Goal: Information Seeking & Learning: Learn about a topic

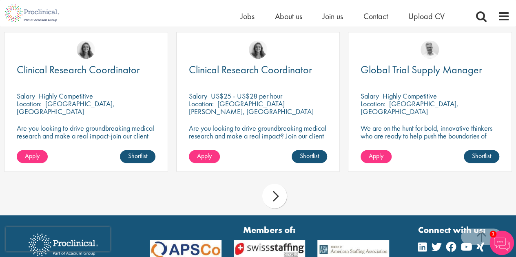
scroll to position [612, 0]
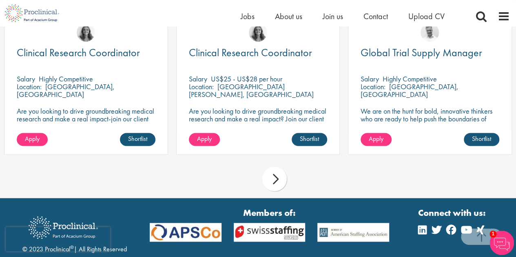
click at [279, 167] on div "next" at bounding box center [274, 179] width 24 height 24
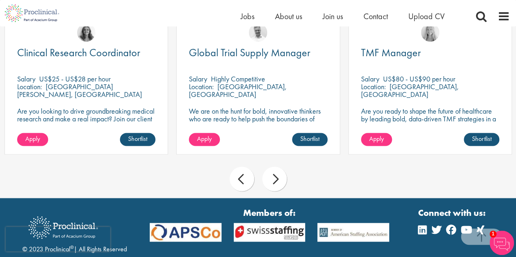
click at [279, 167] on div "next" at bounding box center [274, 179] width 24 height 24
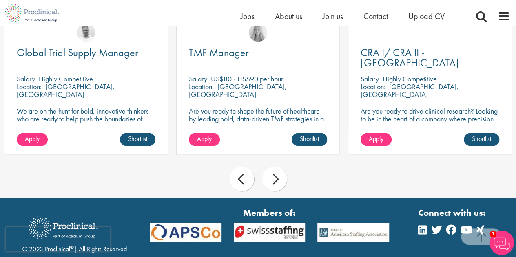
click at [279, 167] on div "next" at bounding box center [274, 179] width 24 height 24
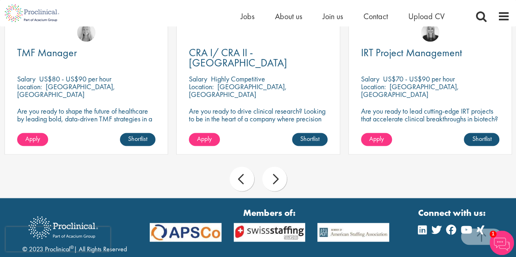
click at [279, 167] on div "next" at bounding box center [274, 179] width 24 height 24
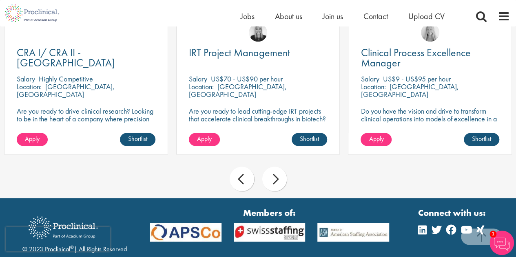
click at [279, 167] on div "next" at bounding box center [274, 179] width 24 height 24
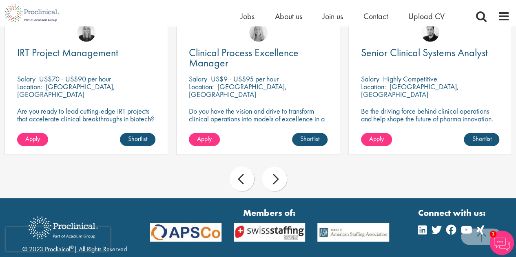
click at [279, 167] on div "next" at bounding box center [274, 179] width 24 height 24
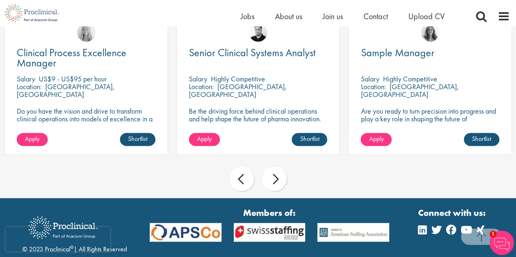
click at [279, 167] on div "next" at bounding box center [274, 179] width 24 height 24
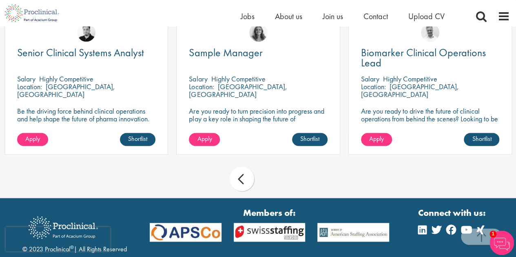
click at [232, 173] on div "prev" at bounding box center [242, 179] width 24 height 24
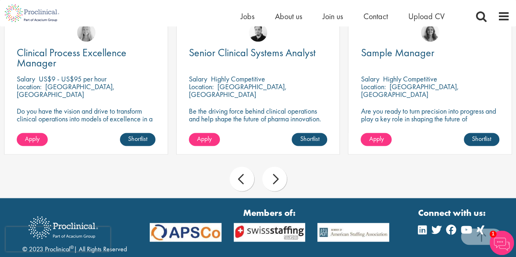
click at [232, 173] on div "prev" at bounding box center [242, 179] width 24 height 24
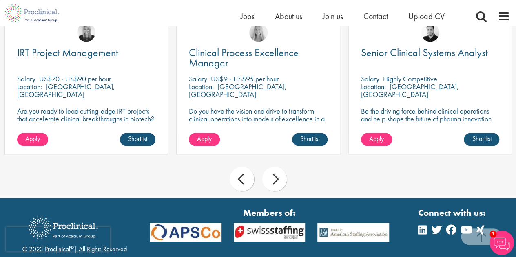
click at [232, 173] on div "prev" at bounding box center [242, 179] width 24 height 24
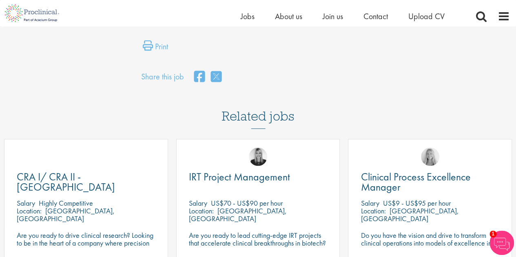
scroll to position [408, 0]
